Goal: Task Accomplishment & Management: Manage account settings

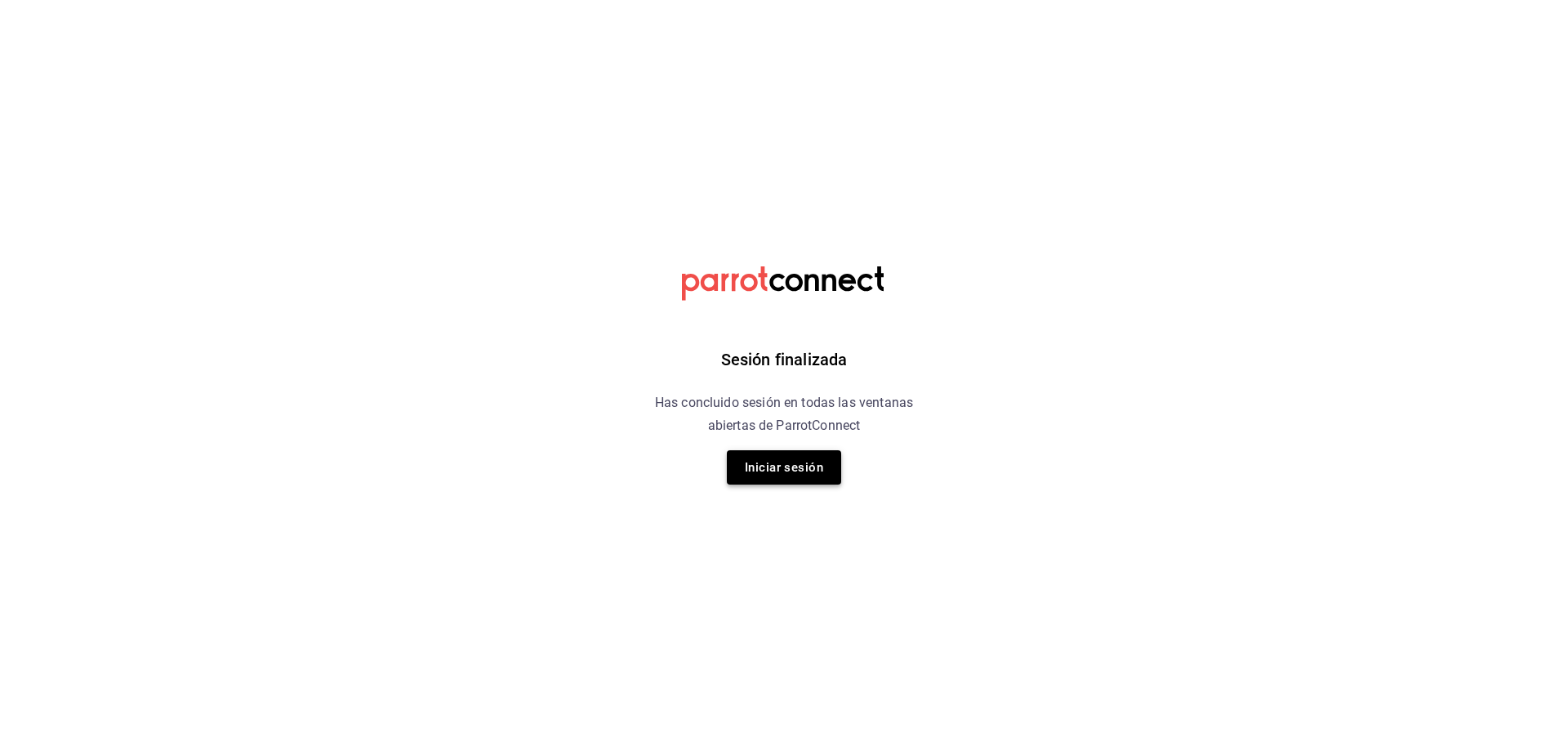
click at [822, 471] on button "Iniciar sesión" at bounding box center [784, 468] width 114 height 34
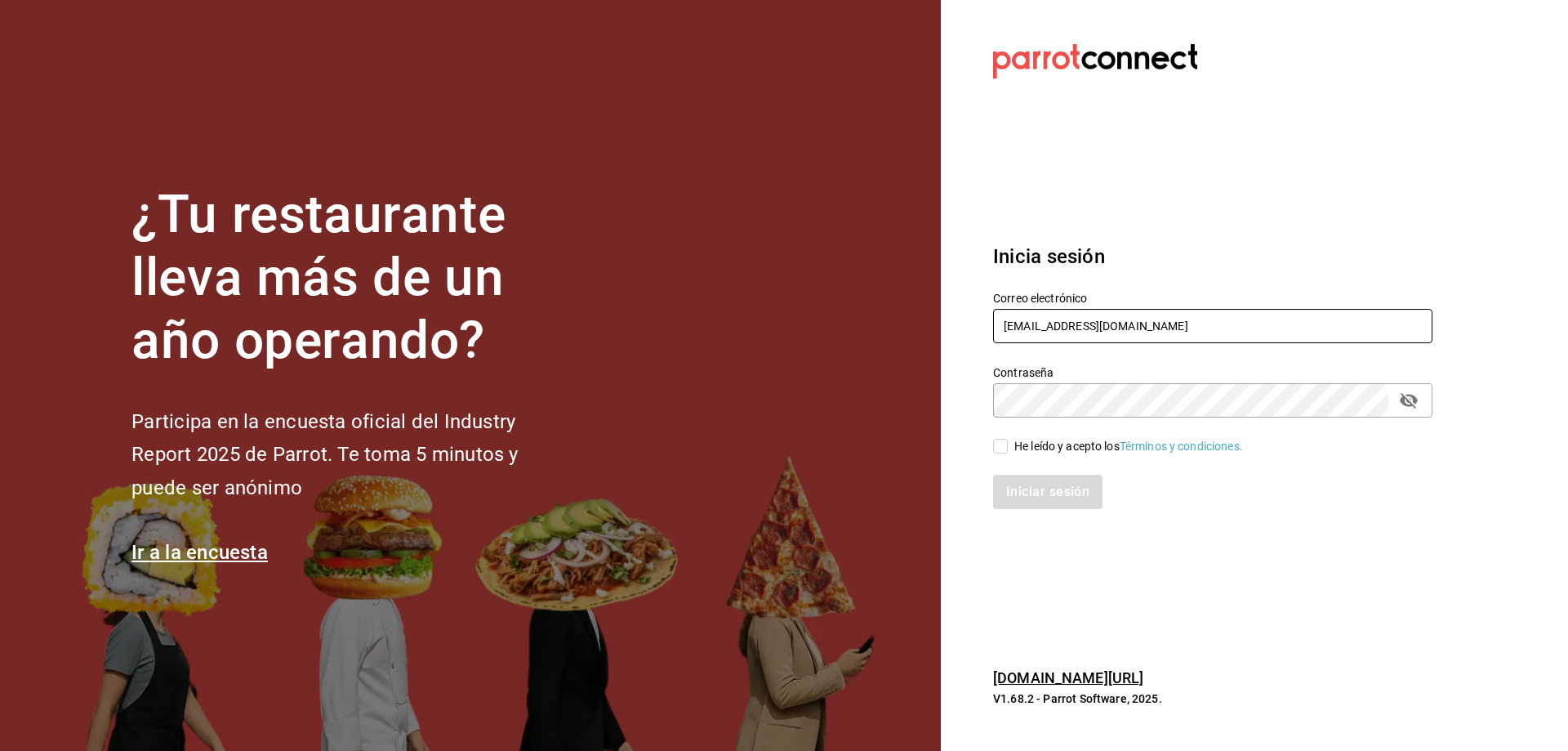
click at [1130, 327] on input "[EMAIL_ADDRESS][DOMAIN_NAME]" at bounding box center [1212, 325] width 439 height 34
paste input "lacasona@delcasco"
type input "[EMAIL_ADDRESS][DOMAIN_NAME]"
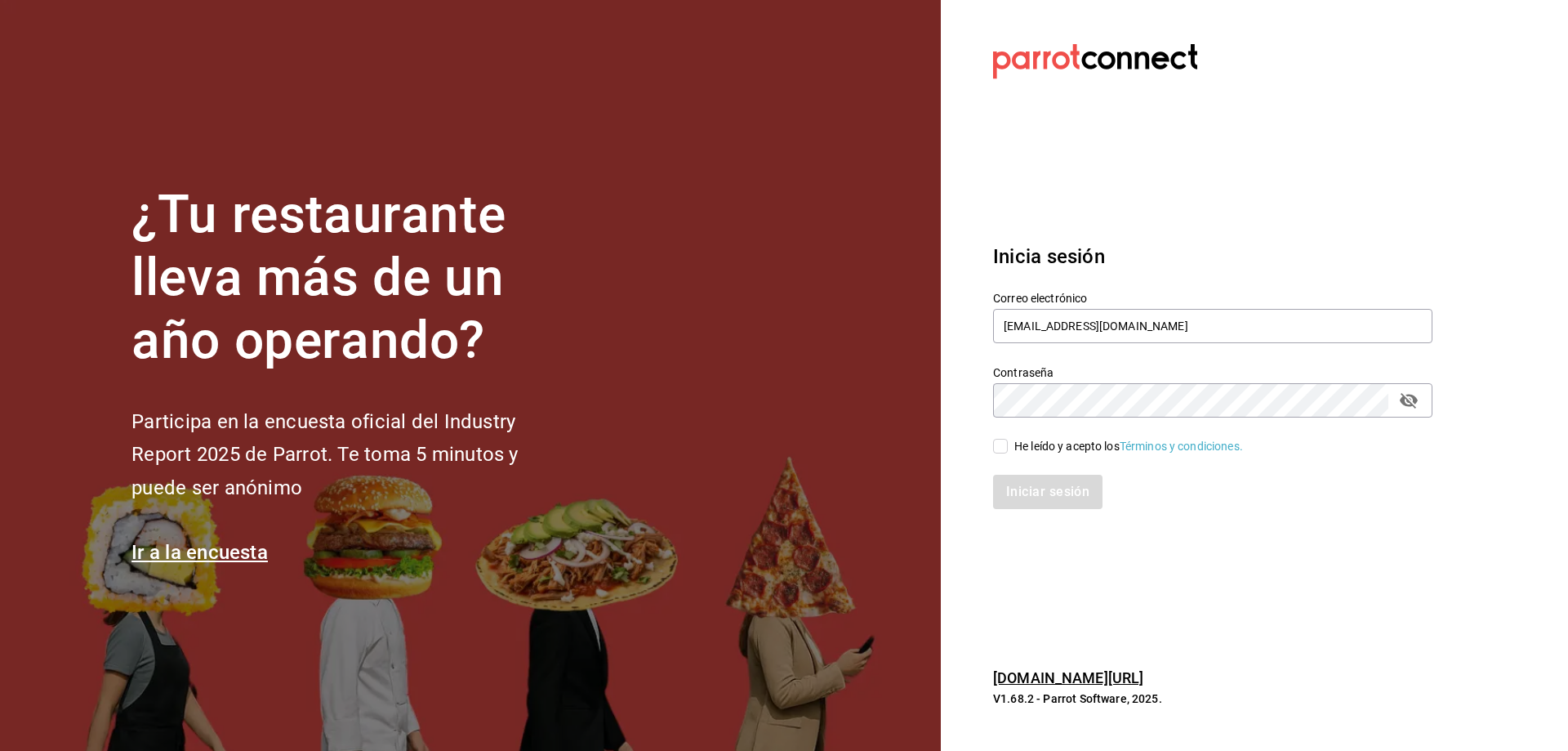
click at [1061, 443] on div "He leído y acepto los Términos y condiciones." at bounding box center [1129, 446] width 229 height 17
click at [1008, 443] on input "He leído y acepto los Términos y condiciones." at bounding box center [1000, 446] width 15 height 15
checkbox input "true"
click at [1062, 515] on div "Inicia sesión Correo electrónico [EMAIL_ADDRESS][DOMAIN_NAME] Contraseña Contra…" at bounding box center [1212, 376] width 439 height 307
click at [1046, 502] on button "Iniciar sesión" at bounding box center [1049, 492] width 111 height 34
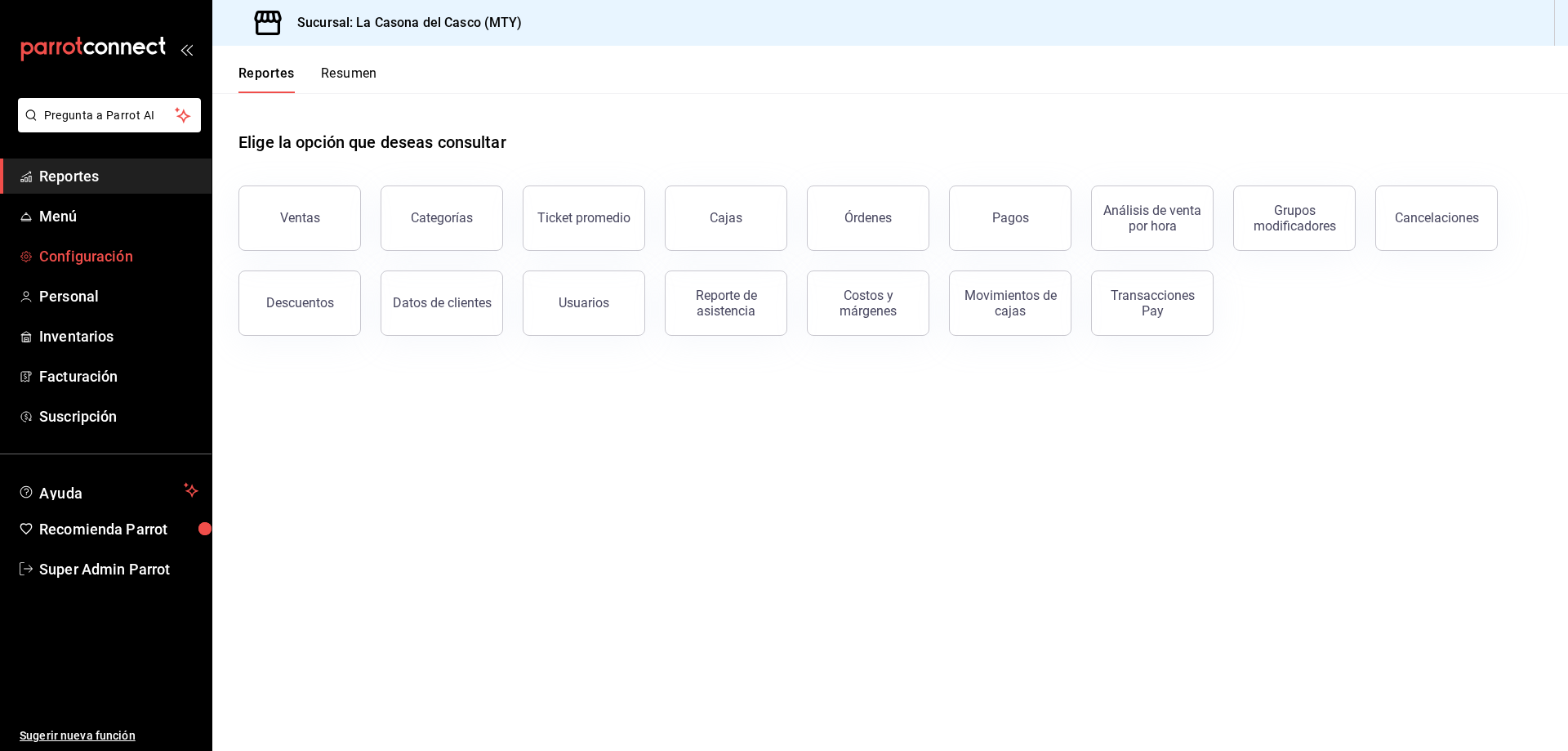
click at [93, 255] on span "Configuración" at bounding box center [118, 257] width 159 height 22
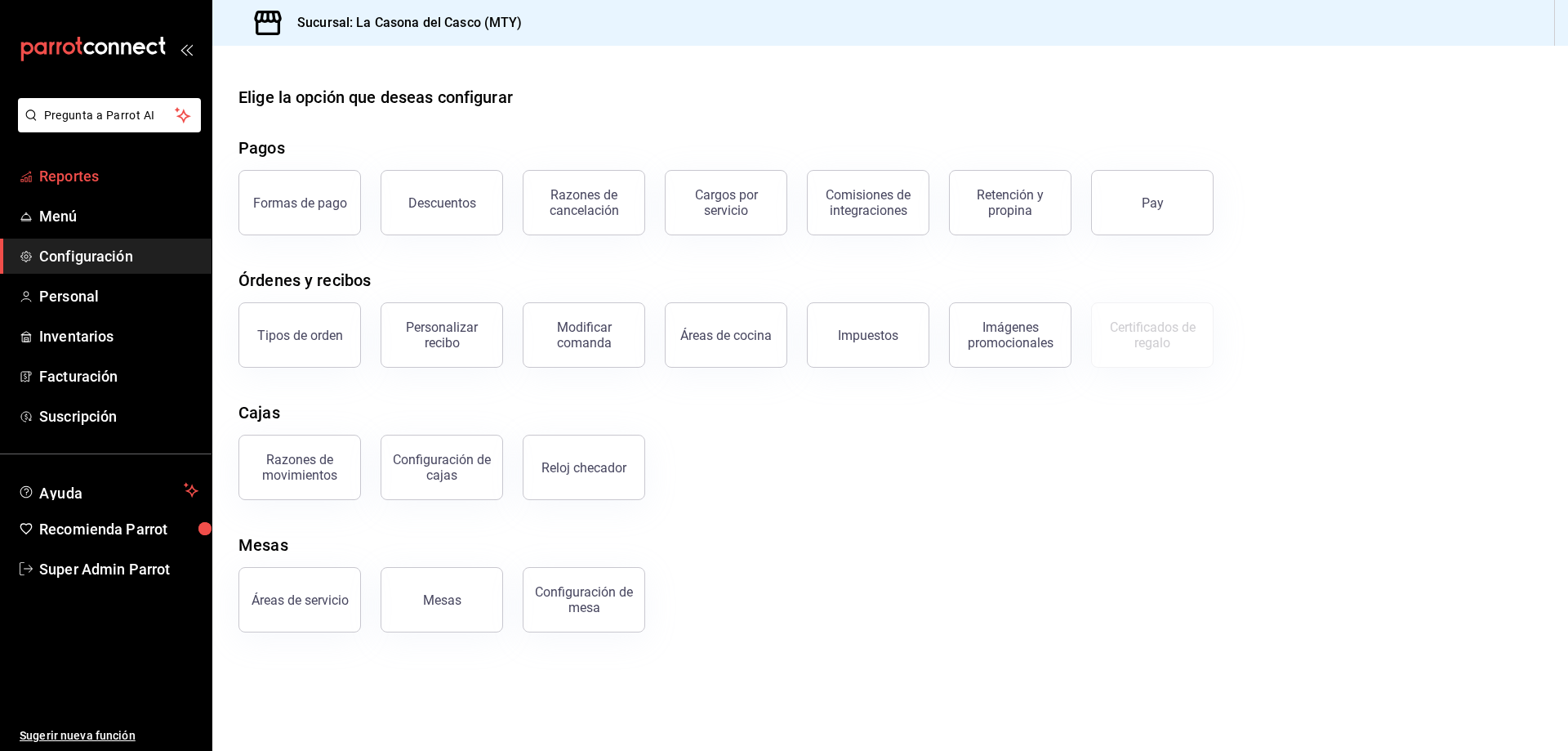
click at [80, 169] on span "Reportes" at bounding box center [118, 177] width 159 height 22
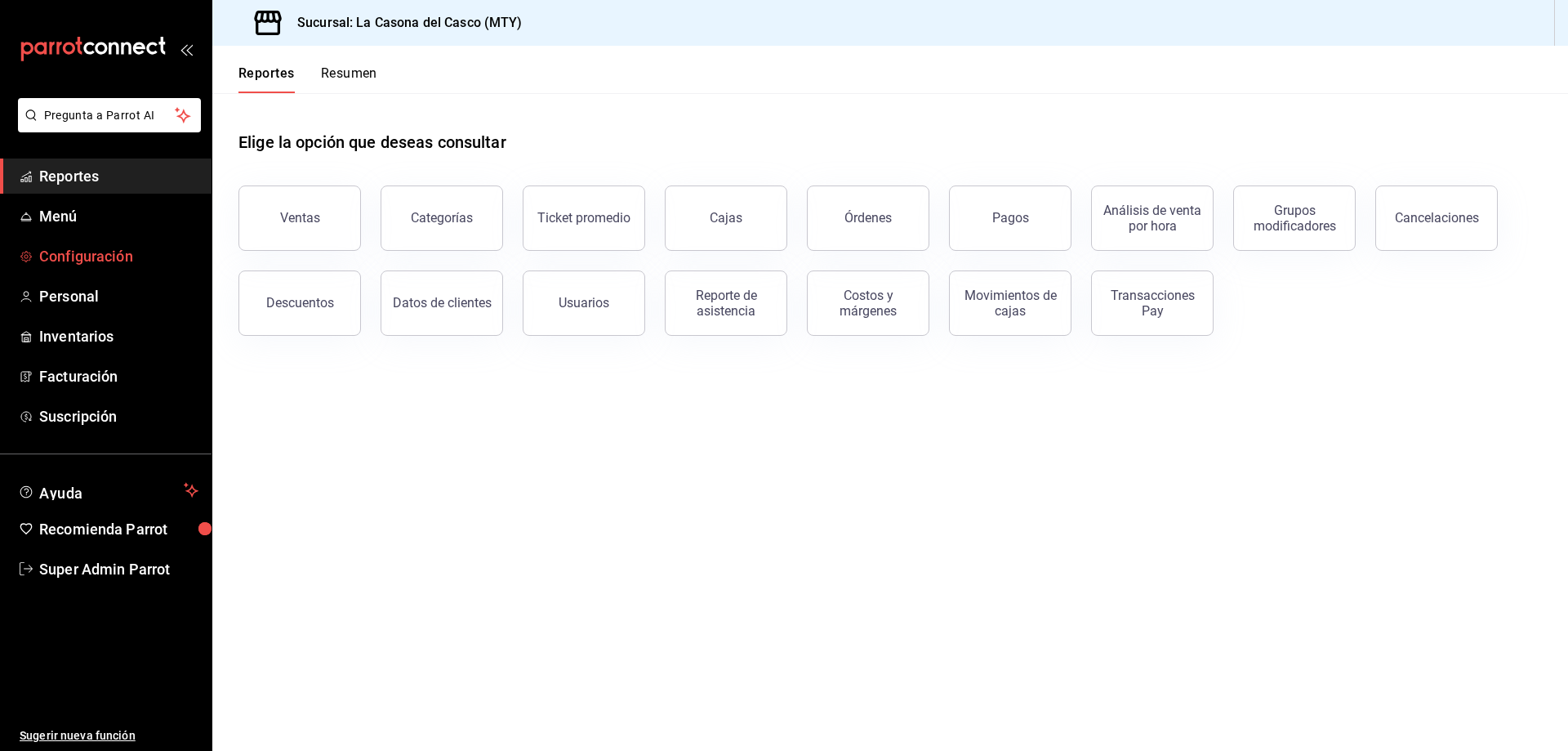
click at [127, 268] on link "Configuración" at bounding box center [106, 257] width 212 height 35
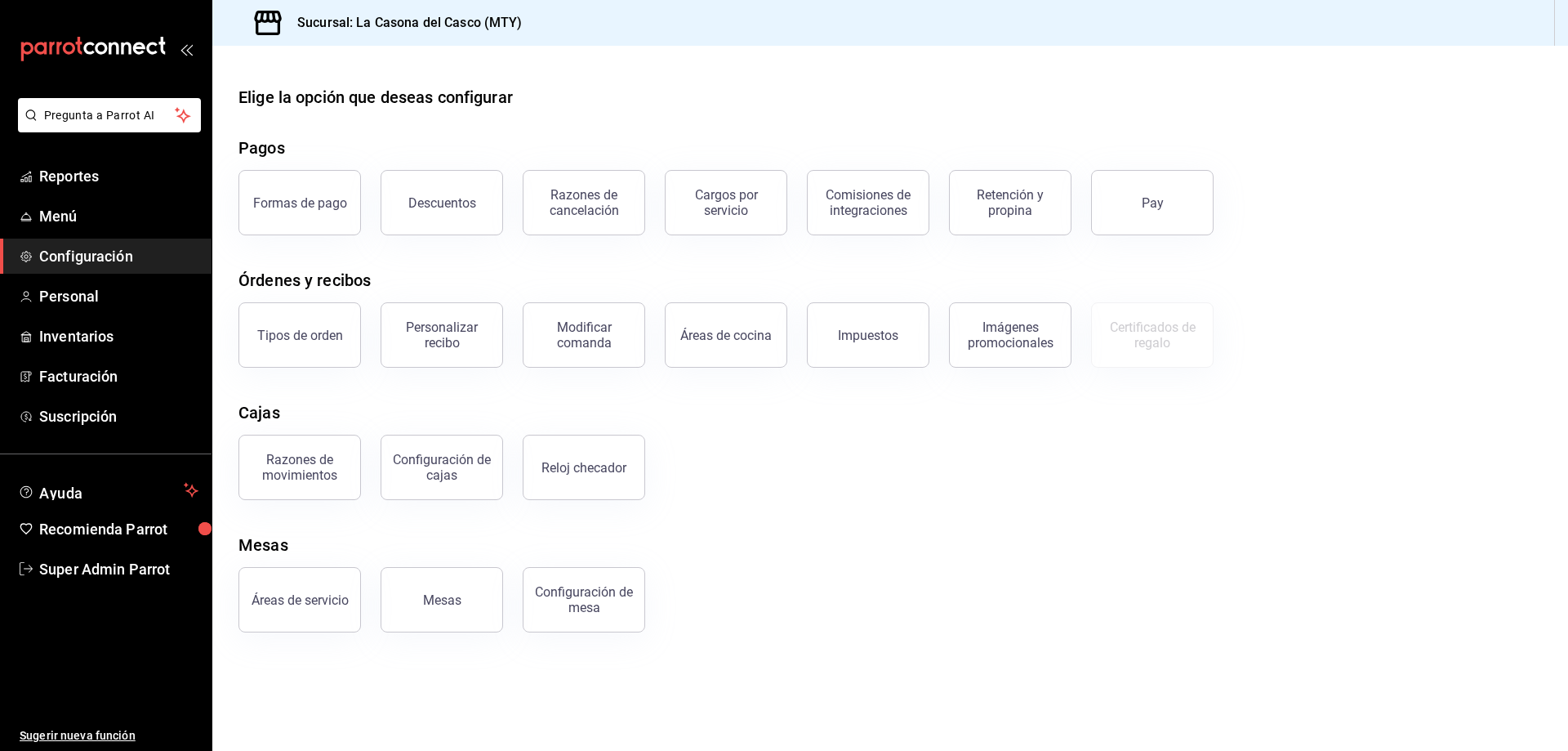
click at [781, 523] on div "Elige la opción que deseas configurar Pagos Formas de pago Descuentos Razones d…" at bounding box center [891, 358] width 1356 height 547
